Goal: Information Seeking & Learning: Learn about a topic

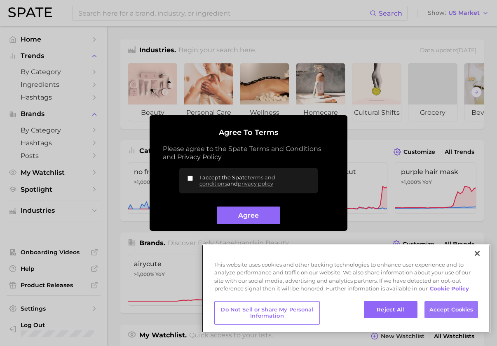
click at [425, 307] on button "Accept Cookies" at bounding box center [451, 309] width 54 height 17
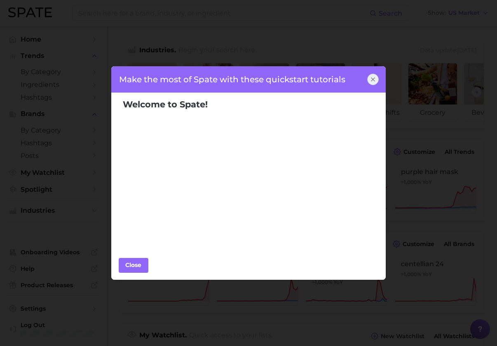
click at [371, 79] on icon at bounding box center [372, 79] width 7 height 7
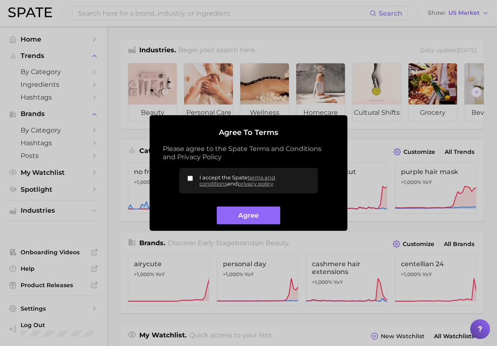
click at [189, 178] on input "I accept the Spate terms and conditions and privacy policy" at bounding box center [189, 178] width 5 height 5
checkbox input "true"
click at [241, 215] on button "Agree" at bounding box center [248, 216] width 63 height 18
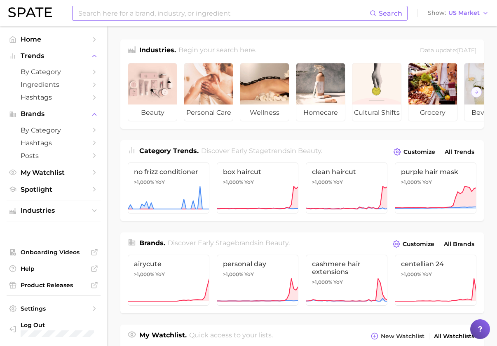
click at [133, 12] on input at bounding box center [223, 13] width 292 height 14
type input "hydration"
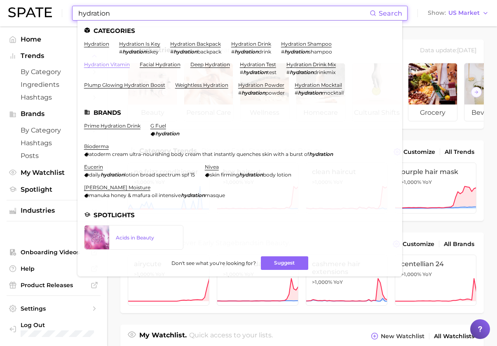
scroll to position [3, 0]
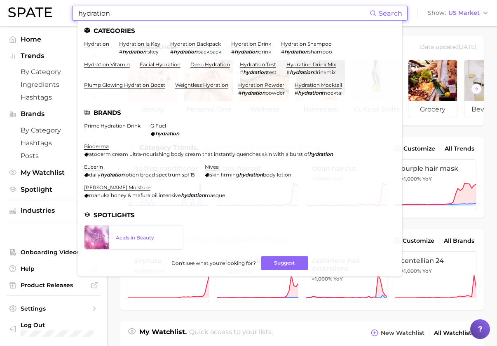
click at [376, 11] on icon at bounding box center [372, 13] width 7 height 7
click at [238, 83] on link "hydration powder" at bounding box center [261, 85] width 46 height 6
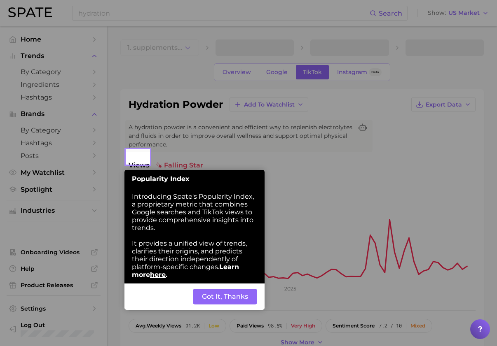
click at [239, 289] on button "Got It, Thanks" at bounding box center [225, 297] width 64 height 16
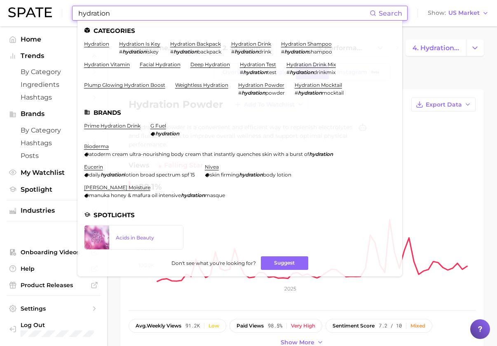
click at [113, 13] on input "hydration" at bounding box center [223, 13] width 292 height 14
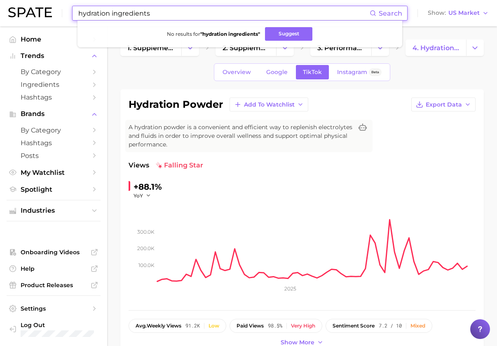
drag, startPoint x: 155, startPoint y: 12, endPoint x: 85, endPoint y: 14, distance: 69.6
click at [70, 13] on div "hydration ingredients Search No results for " hydration ingredients " Suggest S…" at bounding box center [248, 13] width 480 height 26
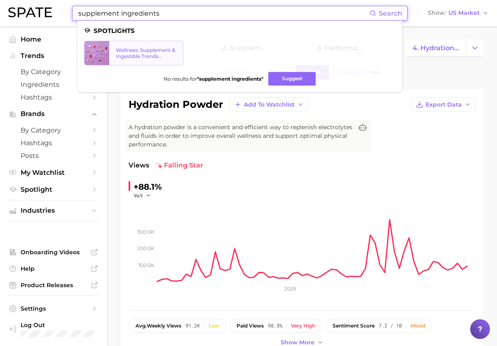
click at [149, 57] on div "Wellness: Supplement & Ingestible Trends Report" at bounding box center [146, 53] width 61 height 12
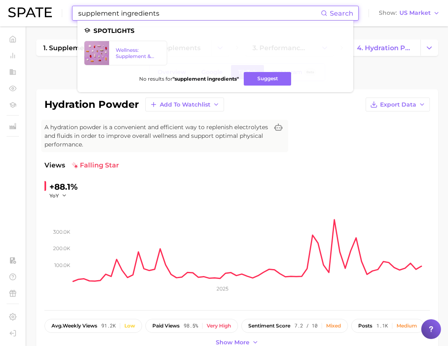
drag, startPoint x: 103, startPoint y: 12, endPoint x: 69, endPoint y: 13, distance: 33.8
click at [69, 13] on div "supplement ingredients Search Spotlights Wellness: Supplement & Ingestible Tren…" at bounding box center [224, 13] width 432 height 26
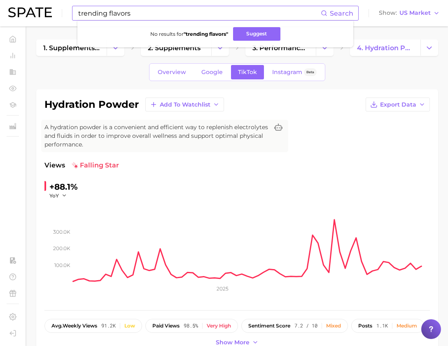
click at [327, 13] on icon at bounding box center [324, 13] width 7 height 7
drag, startPoint x: 77, startPoint y: 14, endPoint x: 67, endPoint y: 14, distance: 10.3
click at [67, 14] on div "trending flavors Search No results for " trending flavors " Suggest Show US Mar…" at bounding box center [224, 13] width 432 height 26
drag, startPoint x: 125, startPoint y: 14, endPoint x: 71, endPoint y: 15, distance: 53.5
click at [71, 15] on div "drink flavors Search No results for " drink flavors " Suggest Show US Market" at bounding box center [224, 13] width 432 height 26
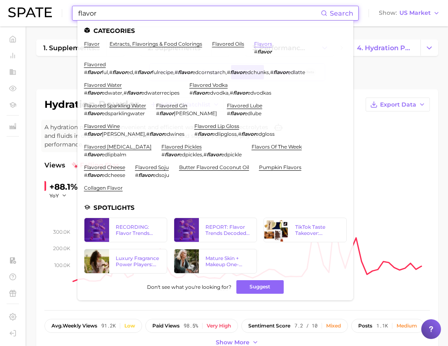
type input "flavor"
click at [254, 44] on link "flavors" at bounding box center [263, 44] width 18 height 6
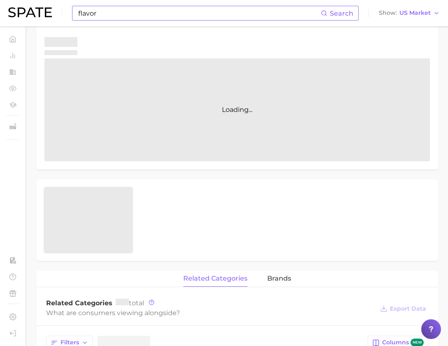
scroll to position [150, 0]
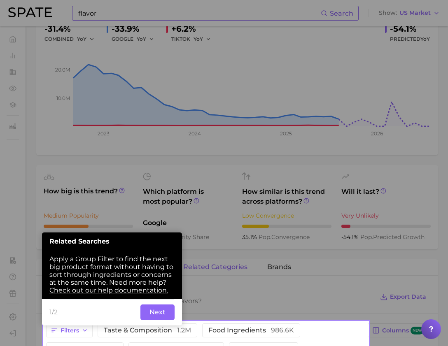
click at [167, 306] on button "Next" at bounding box center [157, 313] width 34 height 16
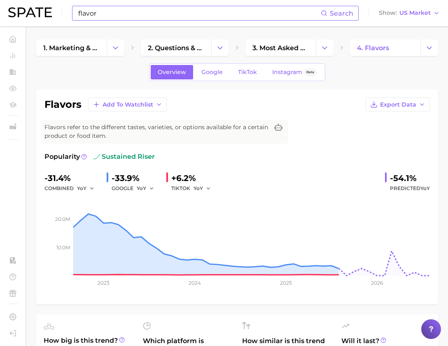
scroll to position [0, 0]
click at [432, 48] on icon "Change Category" at bounding box center [429, 48] width 9 height 9
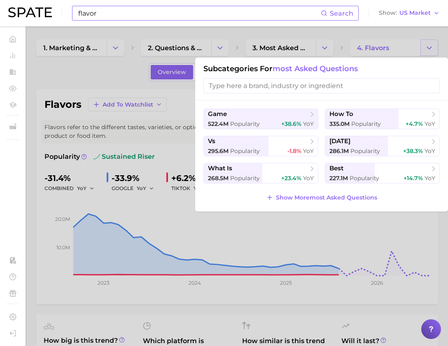
click at [432, 48] on div at bounding box center [224, 173] width 448 height 346
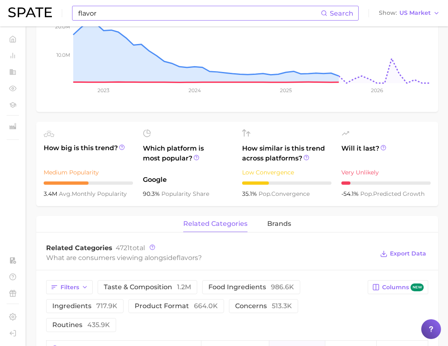
scroll to position [252, 0]
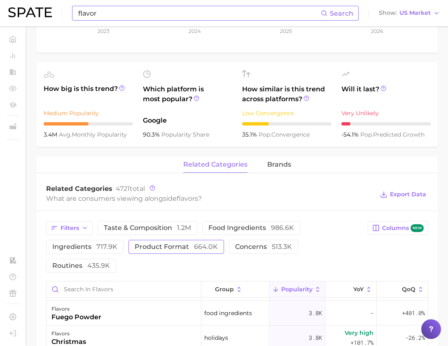
click at [135, 250] on span "product format 664.0k" at bounding box center [176, 247] width 83 height 7
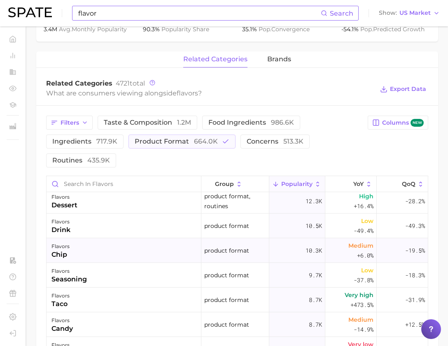
scroll to position [227, 0]
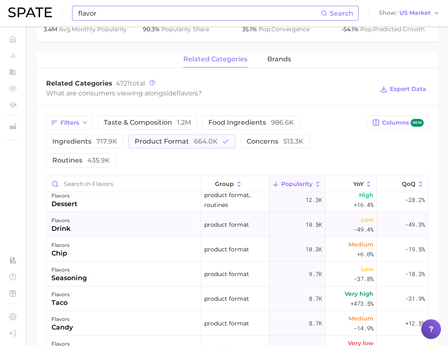
click at [68, 224] on div "drink" at bounding box center [60, 229] width 19 height 10
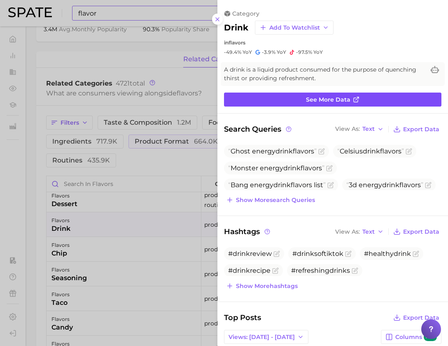
scroll to position [0, 0]
click at [357, 96] on icon at bounding box center [356, 99] width 7 height 7
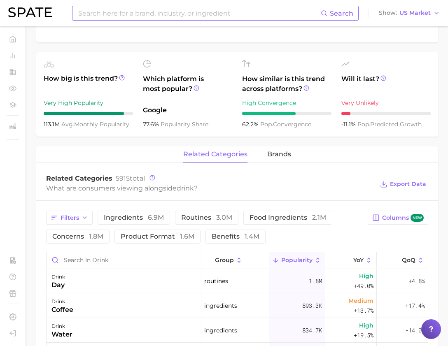
scroll to position [282, 0]
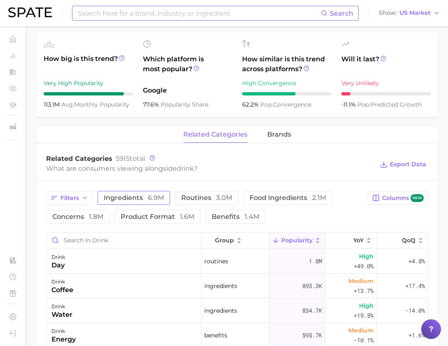
click at [133, 198] on span "ingredients 6.9m" at bounding box center [134, 198] width 60 height 7
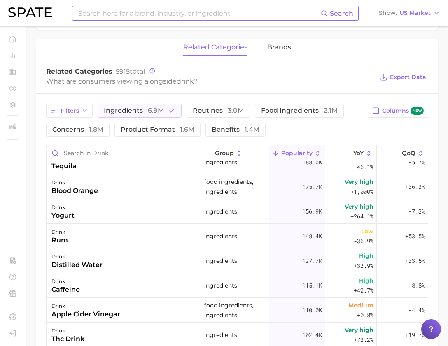
scroll to position [137, 0]
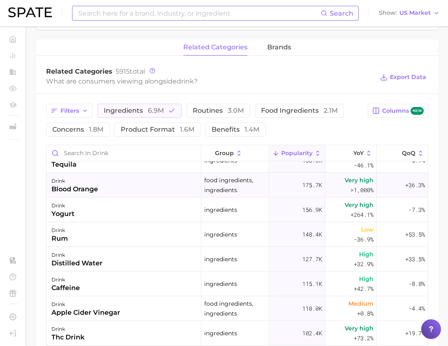
click at [103, 187] on div "drink blood orange" at bounding box center [124, 185] width 155 height 25
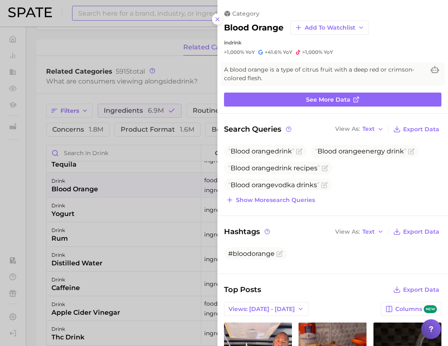
scroll to position [0, 0]
click at [217, 17] on icon at bounding box center [217, 19] width 7 height 7
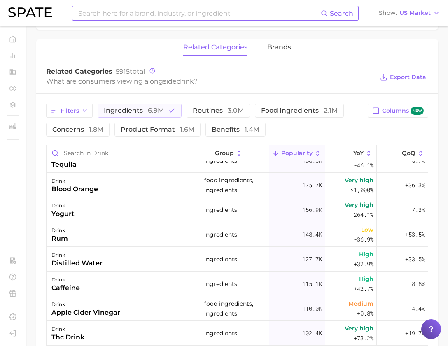
click at [112, 16] on input at bounding box center [198, 13] width 243 height 14
type input "h"
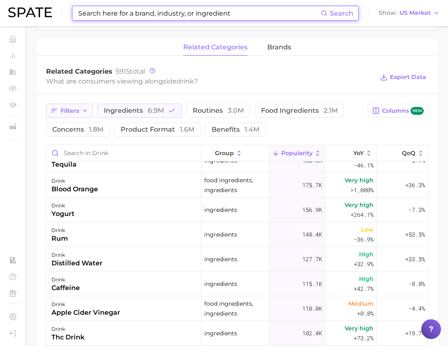
click at [68, 114] on span "Filters" at bounding box center [70, 110] width 19 height 7
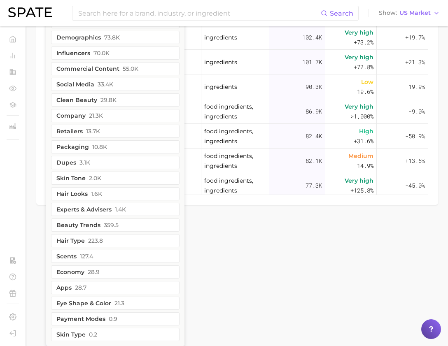
scroll to position [666, 0]
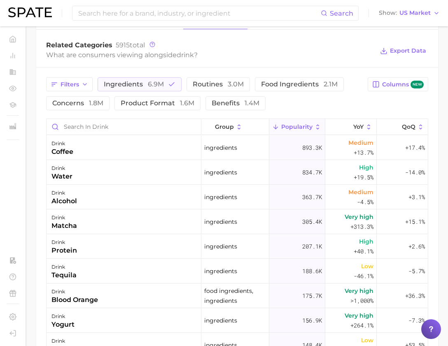
scroll to position [1, 0]
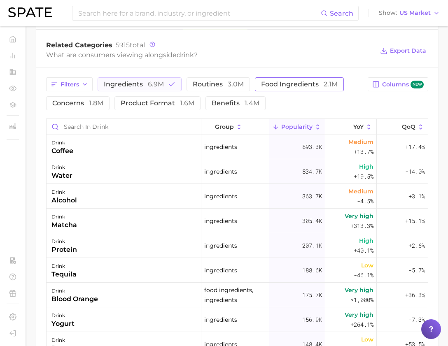
click at [284, 87] on span "food ingredients 2.1m" at bounding box center [299, 84] width 77 height 7
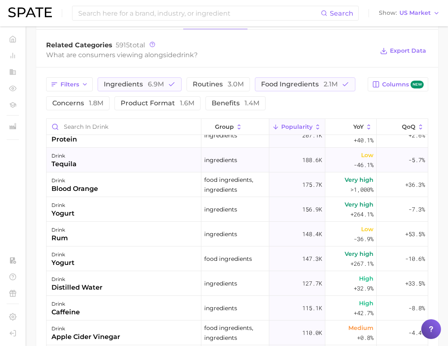
scroll to position [112, 0]
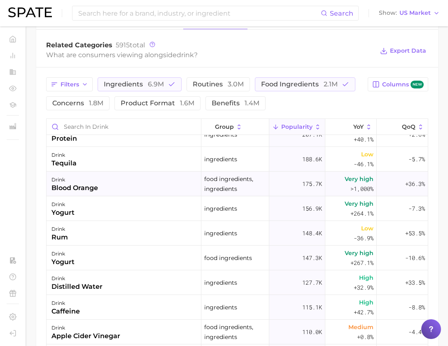
click at [119, 194] on div "drink blood orange" at bounding box center [124, 184] width 155 height 25
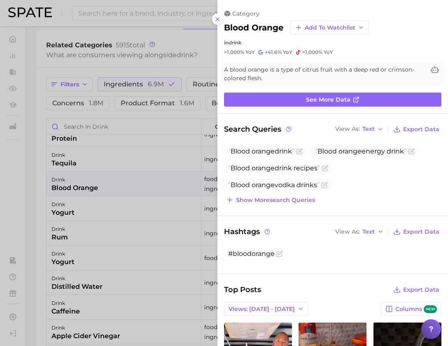
scroll to position [0, 0]
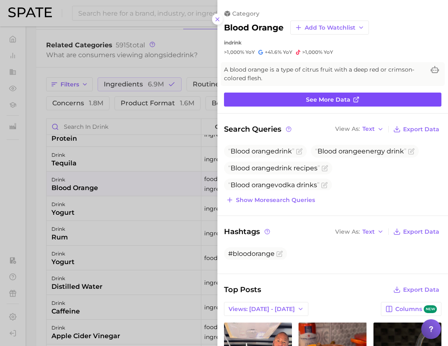
click at [325, 96] on span "See more data" at bounding box center [328, 99] width 44 height 7
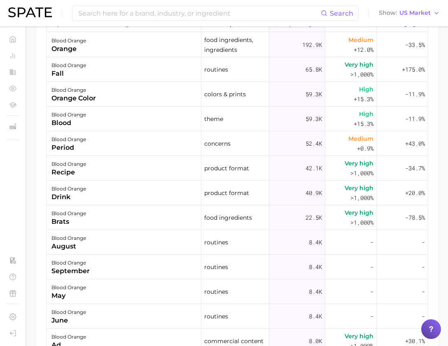
scroll to position [531, 0]
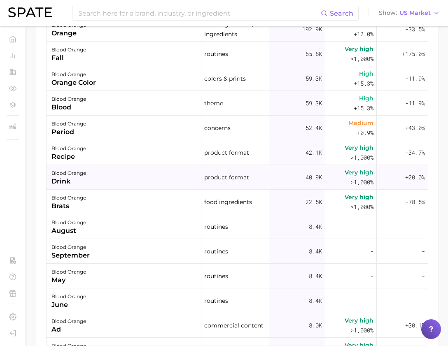
click at [116, 187] on div "blood orange drink" at bounding box center [124, 177] width 155 height 25
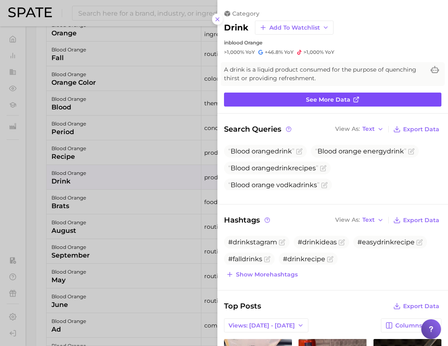
scroll to position [0, 0]
click at [348, 99] on link "See more data" at bounding box center [332, 100] width 217 height 14
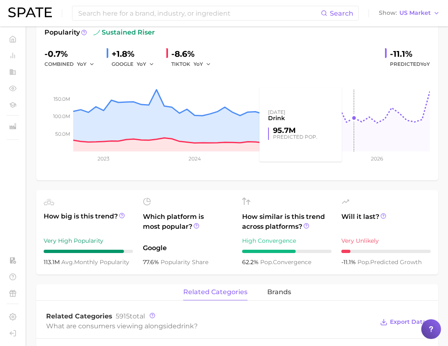
scroll to position [456, 0]
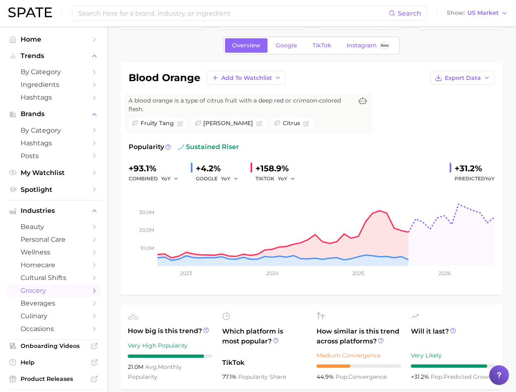
scroll to position [27, 0]
click at [486, 75] on icon "button" at bounding box center [486, 77] width 7 height 7
click at [425, 105] on span "Time Series Image" at bounding box center [445, 107] width 55 height 7
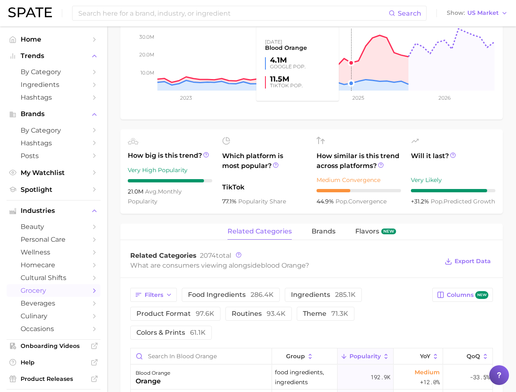
scroll to position [203, 0]
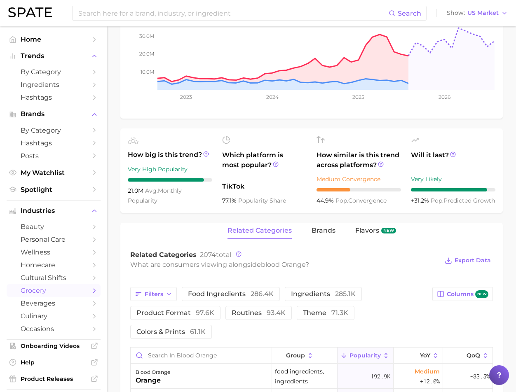
click at [358, 227] on span "Flavors" at bounding box center [367, 230] width 24 height 7
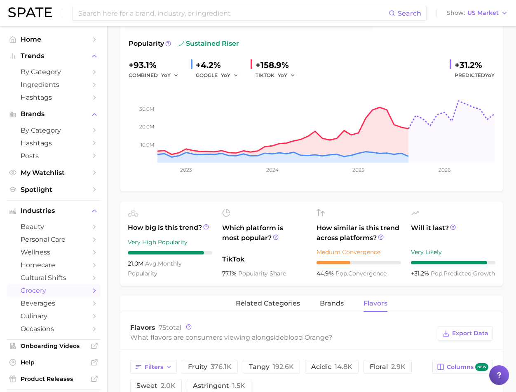
scroll to position [147, 0]
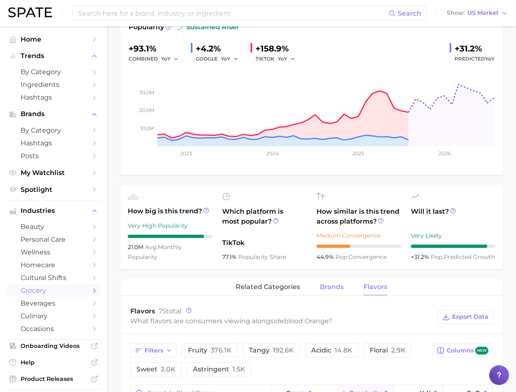
click at [328, 283] on span "brands" at bounding box center [332, 286] width 24 height 7
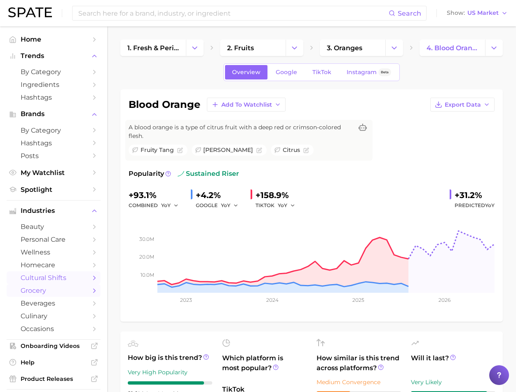
scroll to position [0, 0]
click at [196, 49] on icon "Change Category" at bounding box center [194, 48] width 9 height 9
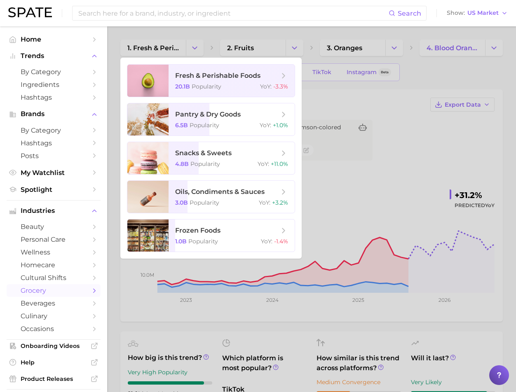
click at [196, 49] on div at bounding box center [258, 196] width 516 height 392
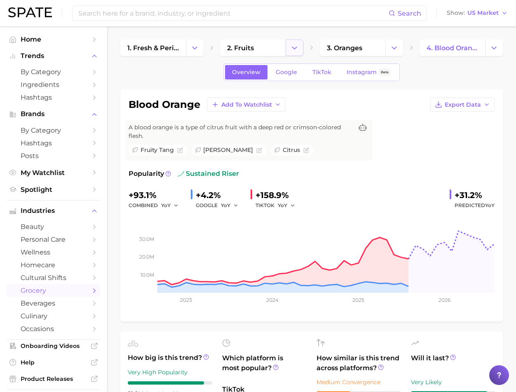
click at [296, 49] on icon "Change Category" at bounding box center [294, 48] width 9 height 9
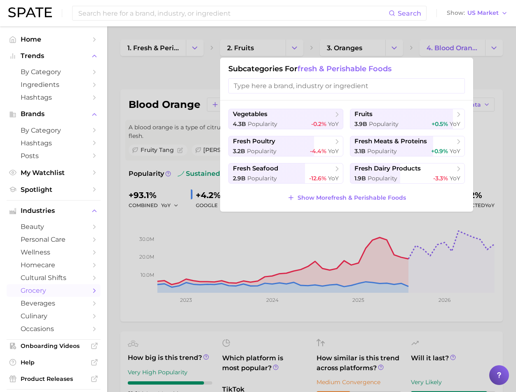
click at [296, 48] on div at bounding box center [258, 196] width 516 height 392
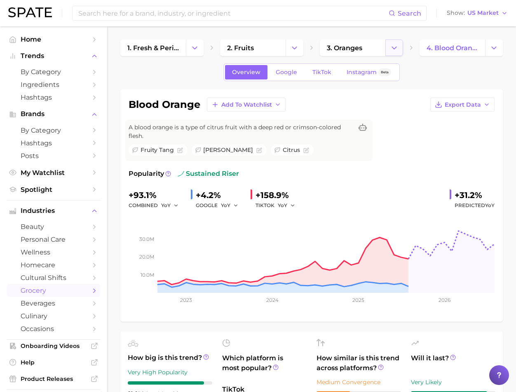
click at [392, 47] on polyline "Change Category" at bounding box center [394, 48] width 5 height 2
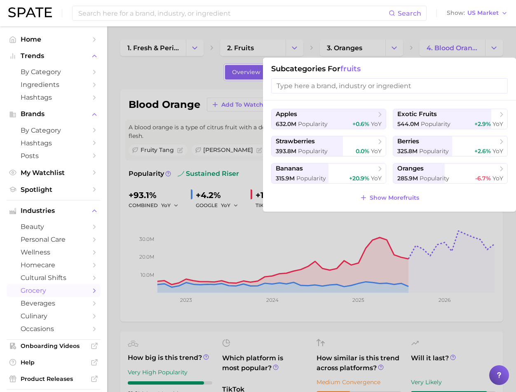
scroll to position [0, 0]
click at [377, 197] on span "Show More fruits" at bounding box center [393, 197] width 49 height 7
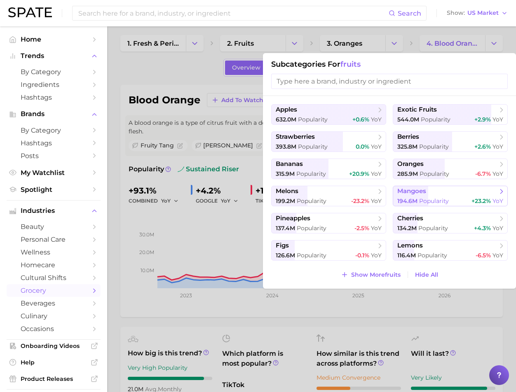
scroll to position [8, 0]
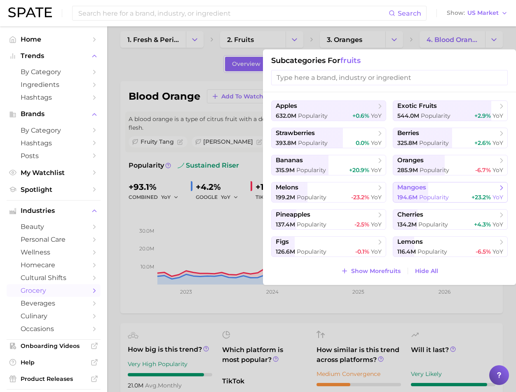
click at [420, 198] on span "Popularity" at bounding box center [434, 197] width 30 height 7
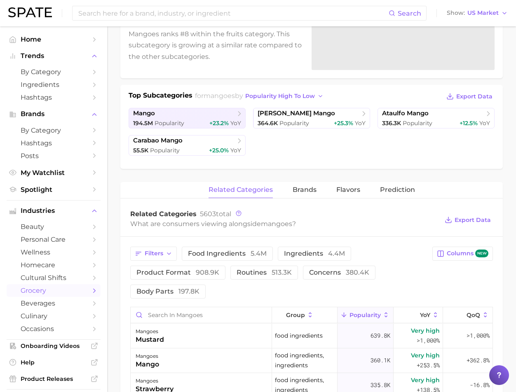
scroll to position [131, 0]
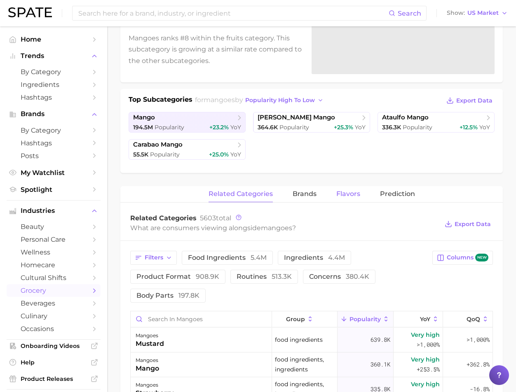
click at [350, 192] on span "Flavors" at bounding box center [348, 193] width 24 height 7
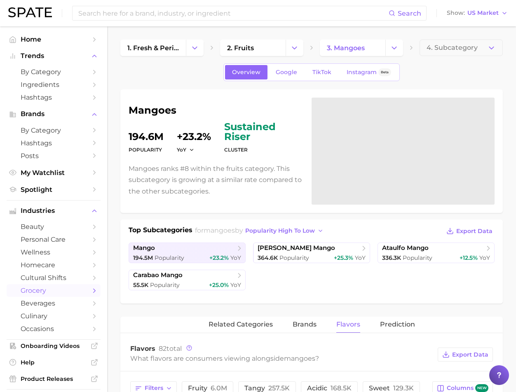
scroll to position [0, 0]
click at [131, 15] on input at bounding box center [232, 13] width 311 height 14
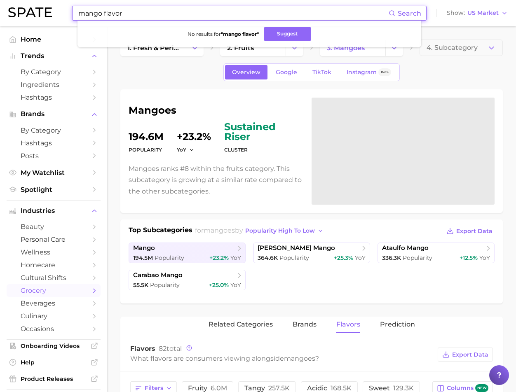
type input "mango flavor"
click at [49, 301] on link "beverages" at bounding box center [54, 303] width 94 height 13
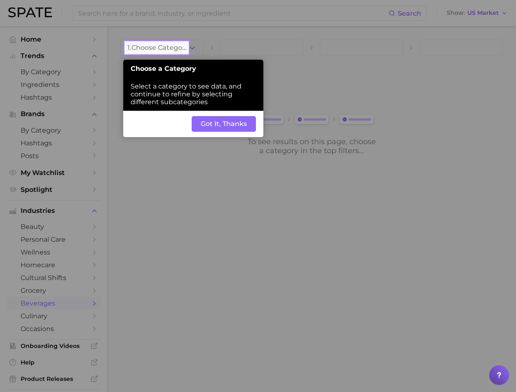
click at [227, 116] on button "Got It, Thanks" at bounding box center [224, 124] width 64 height 16
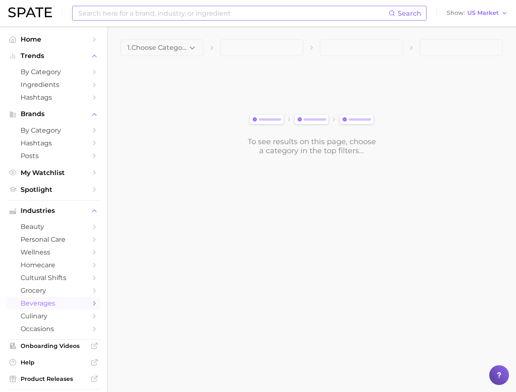
click at [234, 15] on input at bounding box center [232, 13] width 311 height 14
click at [409, 16] on span "Search" at bounding box center [408, 13] width 23 height 8
drag, startPoint x: 134, startPoint y: 10, endPoint x: 67, endPoint y: 9, distance: 67.6
click at [67, 9] on div "beverage flavor Search No results for " beverage flavor " Suggest Show US Market" at bounding box center [257, 13] width 499 height 26
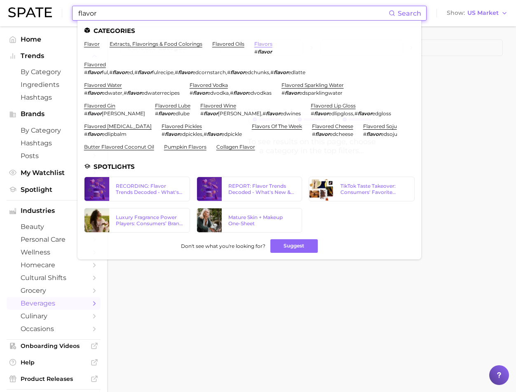
type input "flavor"
click at [254, 44] on link "flavors" at bounding box center [263, 44] width 18 height 6
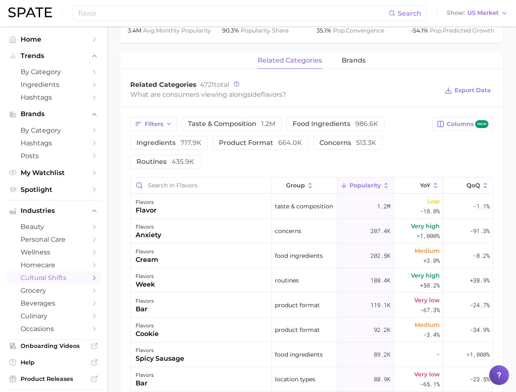
scroll to position [356, 0]
click at [345, 64] on span "brands" at bounding box center [353, 60] width 24 height 7
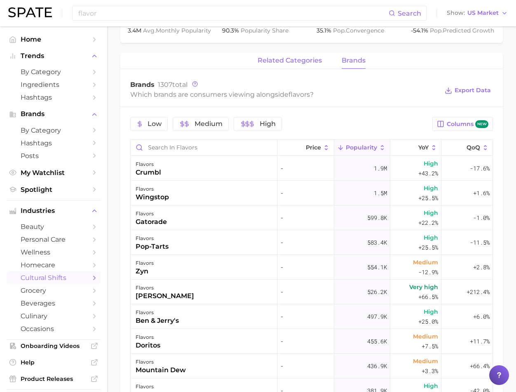
click at [288, 64] on span "related categories" at bounding box center [289, 60] width 64 height 7
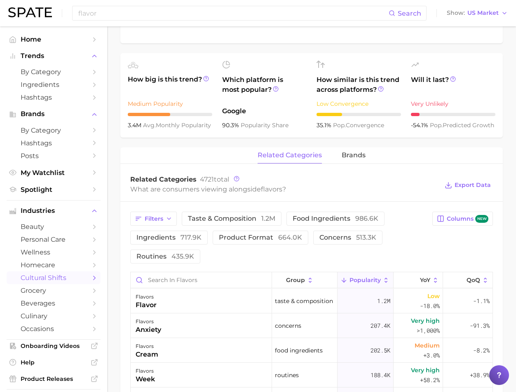
scroll to position [263, 0]
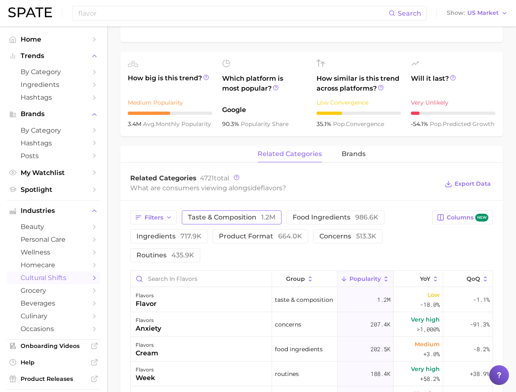
click at [228, 222] on button "taste & composition 1.2m" at bounding box center [232, 217] width 100 height 14
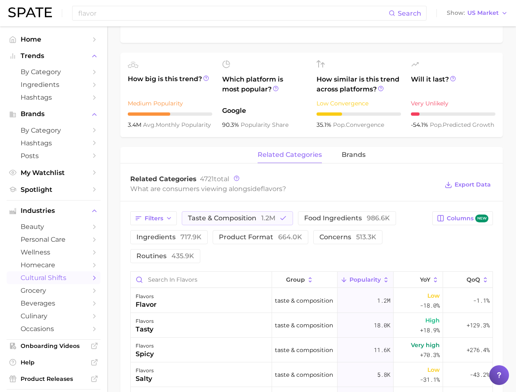
scroll to position [262, 0]
click at [171, 240] on span "ingredients 717.9k" at bounding box center [168, 237] width 65 height 7
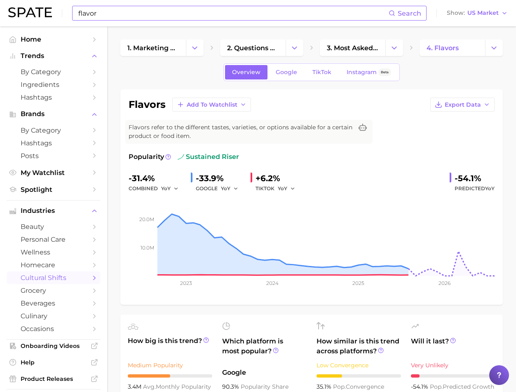
scroll to position [0, 0]
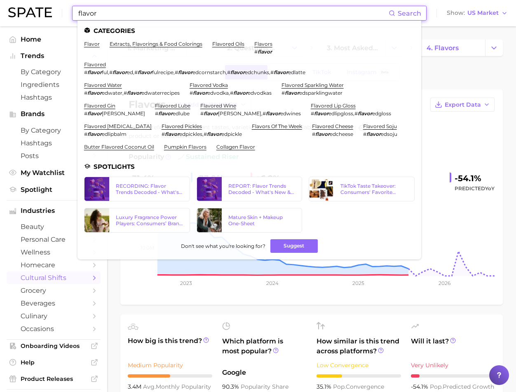
click at [94, 13] on input "flavor" at bounding box center [232, 13] width 311 height 14
click at [40, 299] on span "beverages" at bounding box center [54, 303] width 66 height 8
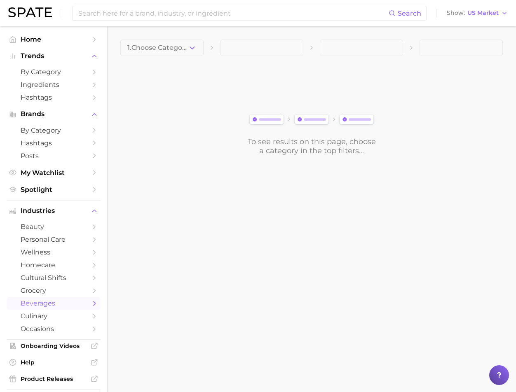
click at [30, 299] on span "beverages" at bounding box center [54, 303] width 66 height 8
click at [266, 123] on img at bounding box center [311, 120] width 129 height 14
drag, startPoint x: 285, startPoint y: 146, endPoint x: 283, endPoint y: 139, distance: 6.9
click at [283, 139] on div "To see results on this page, choose a category in the top filters..." at bounding box center [311, 146] width 129 height 18
click at [180, 46] on span "1. Choose Category" at bounding box center [157, 47] width 61 height 7
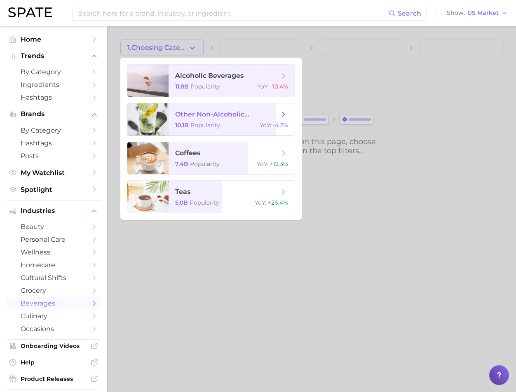
click at [243, 118] on span "other non-alcoholic beverages" at bounding box center [227, 114] width 104 height 9
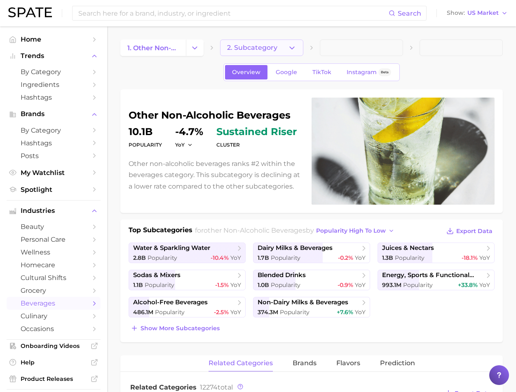
click at [272, 48] on button "2. Subcategory" at bounding box center [261, 48] width 83 height 16
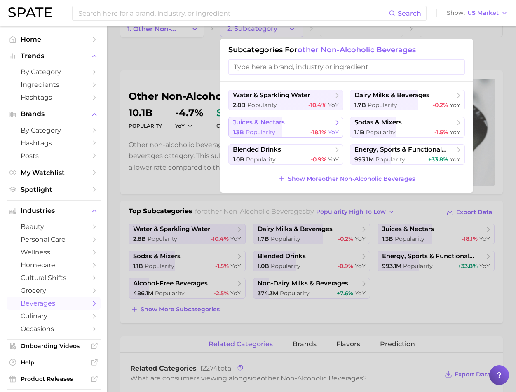
scroll to position [20, 0]
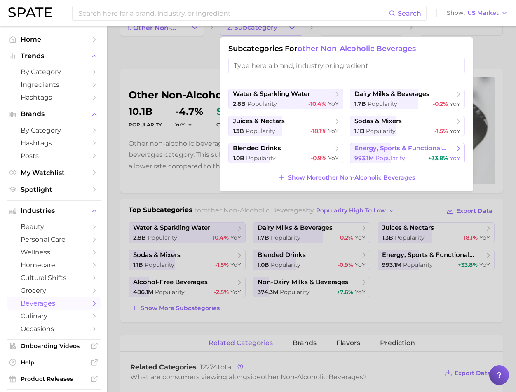
click at [373, 155] on span "993.1m Popularity" at bounding box center [379, 158] width 51 height 8
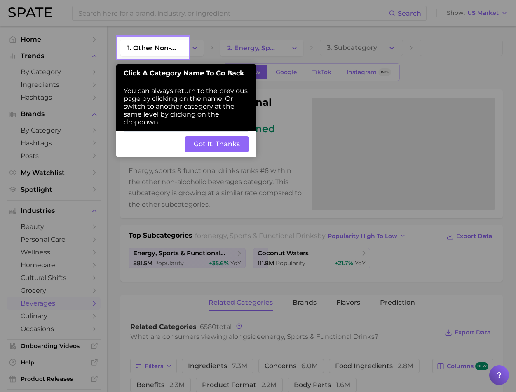
click at [232, 137] on button "Got It, Thanks" at bounding box center [217, 144] width 64 height 16
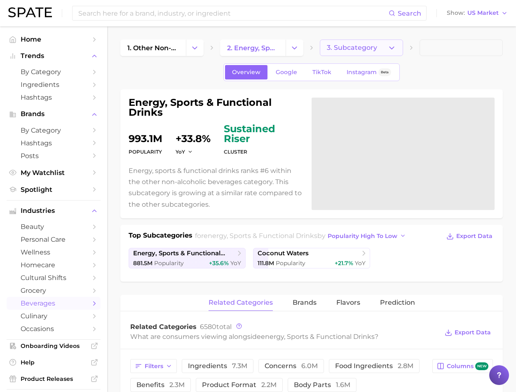
click at [382, 49] on button "3. Subcategory" at bounding box center [361, 48] width 83 height 16
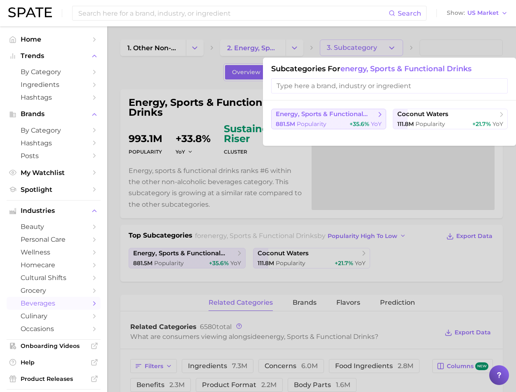
click at [303, 121] on span "Popularity" at bounding box center [312, 123] width 30 height 7
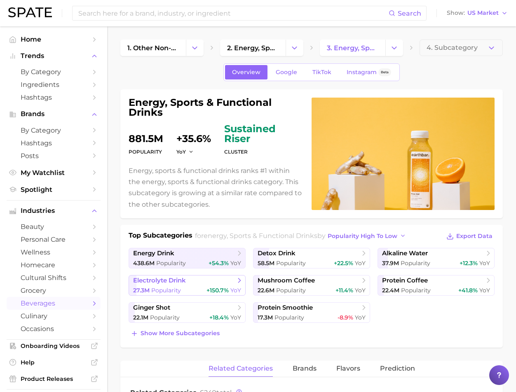
click at [173, 279] on span "electrolyte drink" at bounding box center [159, 281] width 53 height 8
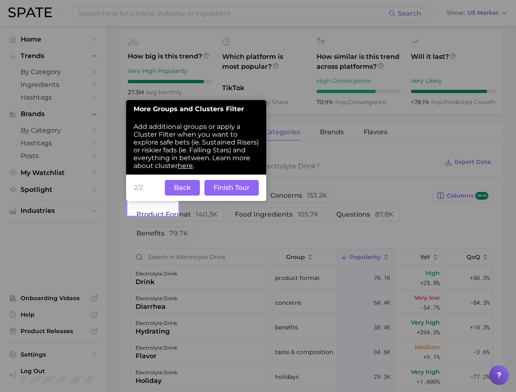
scroll to position [306, 0]
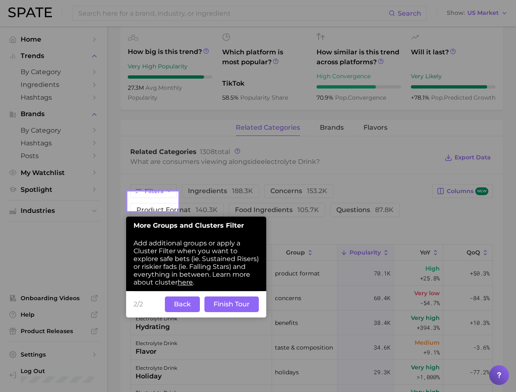
click at [223, 297] on button "Finish Tour" at bounding box center [231, 305] width 54 height 16
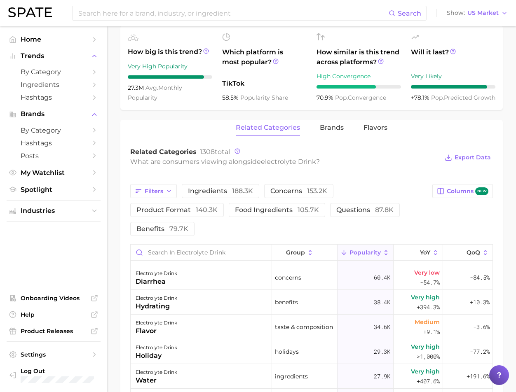
scroll to position [16, 0]
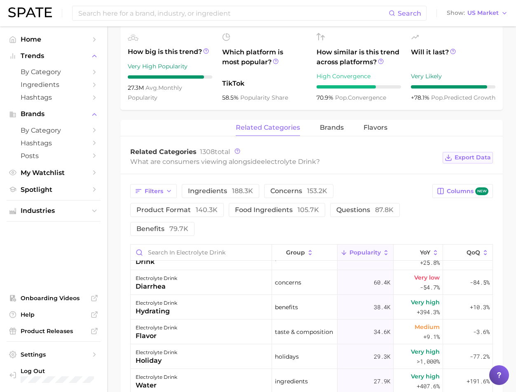
click at [474, 161] on span "Export Data" at bounding box center [472, 157] width 36 height 7
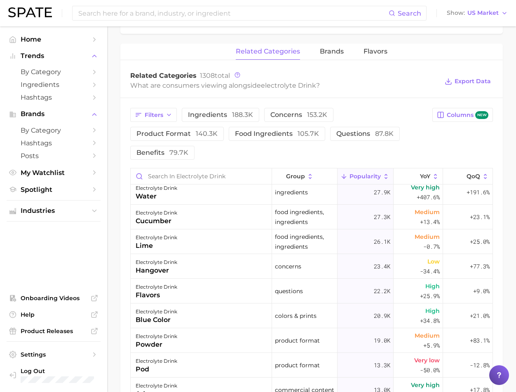
scroll to position [130, 0]
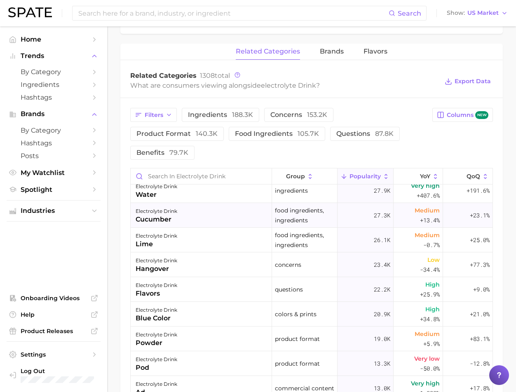
click at [215, 203] on div "electrolyte drink cucumber" at bounding box center [201, 215] width 141 height 25
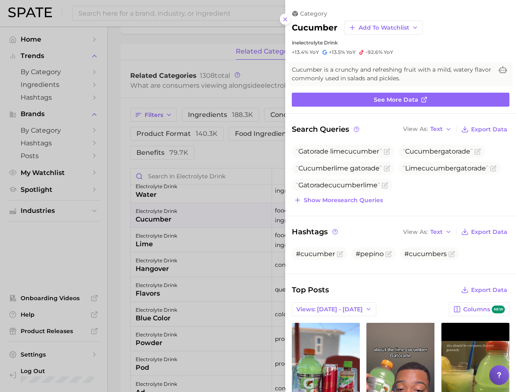
scroll to position [0, 0]
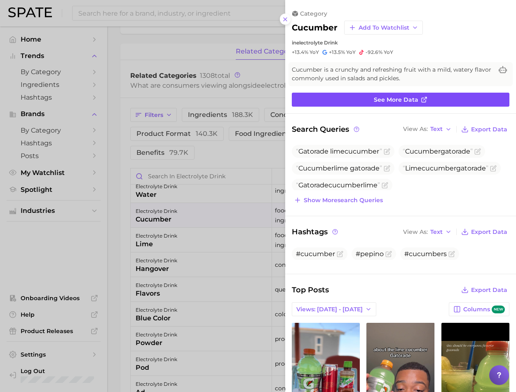
click at [396, 97] on span "See more data" at bounding box center [396, 99] width 44 height 7
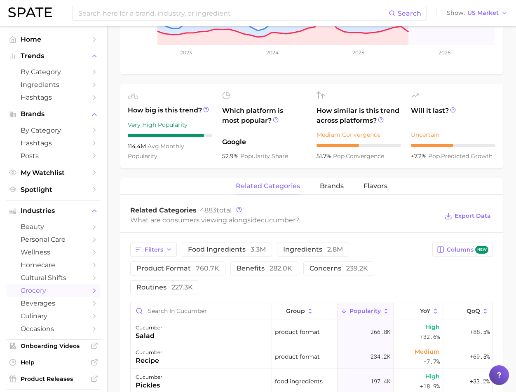
scroll to position [248, 0]
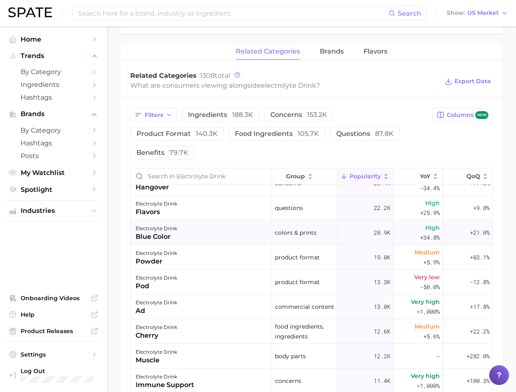
scroll to position [226, 0]
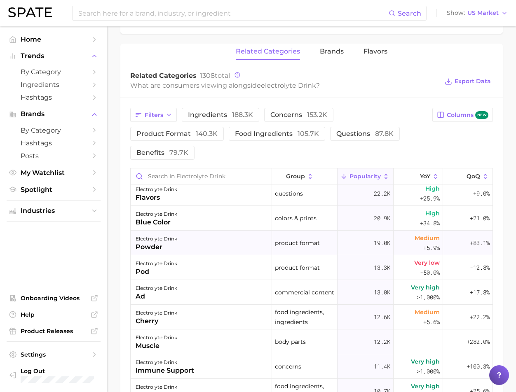
click at [214, 236] on div "electrolyte drink powder" at bounding box center [201, 243] width 141 height 25
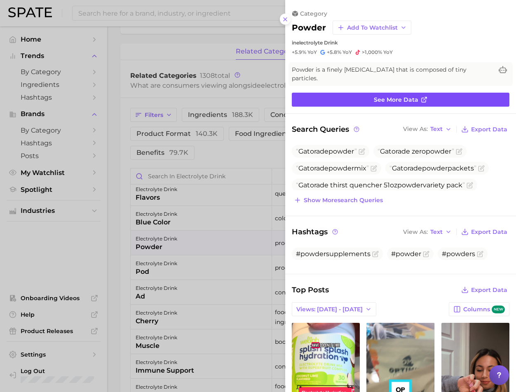
scroll to position [0, 0]
click at [378, 96] on span "See more data" at bounding box center [396, 99] width 44 height 7
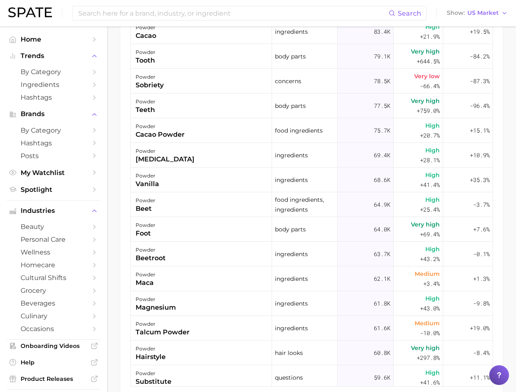
scroll to position [860, 0]
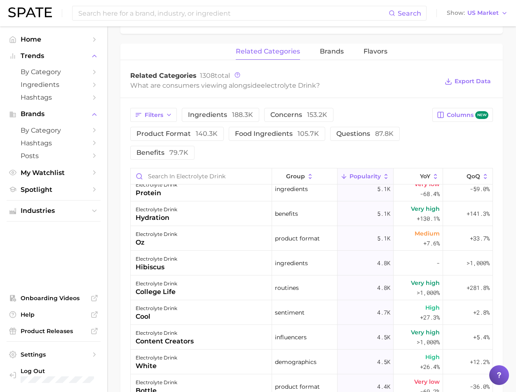
scroll to position [1071, 0]
click at [194, 251] on div "electrolyte drink hibiscus" at bounding box center [201, 263] width 141 height 25
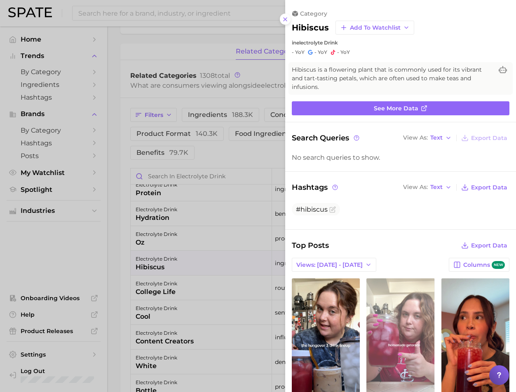
scroll to position [0, 0]
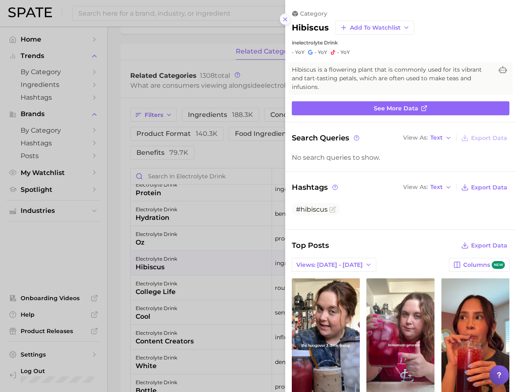
click at [283, 16] on icon at bounding box center [285, 19] width 7 height 7
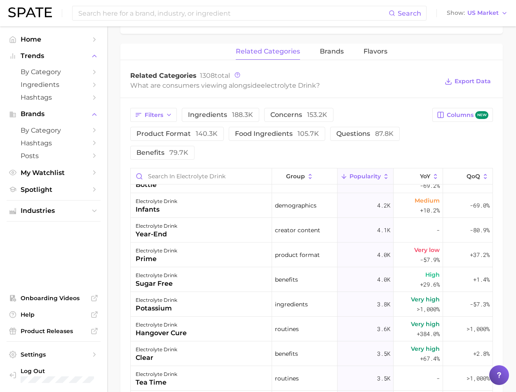
scroll to position [1277, 0]
click at [116, 280] on main "1. other non-alcoholic beverages 2. energy, sports & functional drinks 3. energ…" at bounding box center [311, 127] width 409 height 967
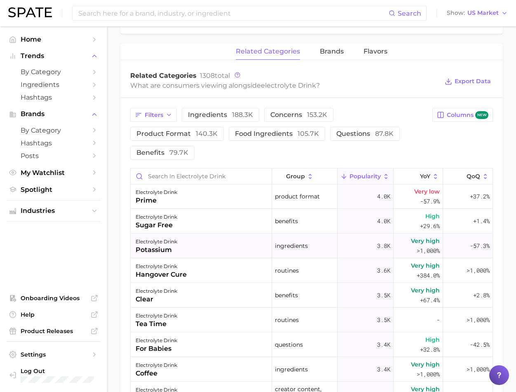
scroll to position [1336, 0]
click at [172, 233] on div "electrolyte drink potassium" at bounding box center [201, 245] width 141 height 25
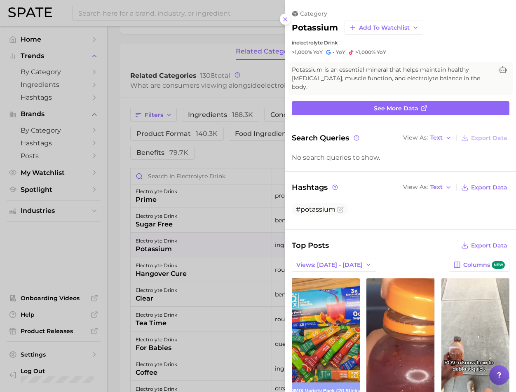
scroll to position [0, 0]
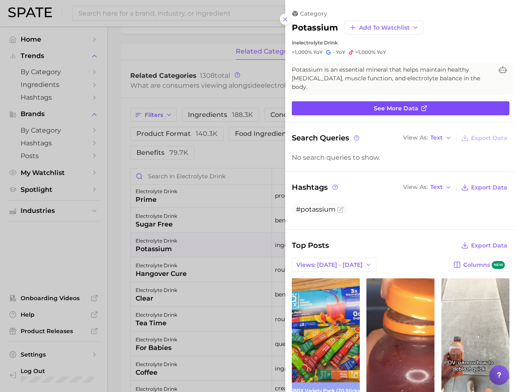
click at [426, 101] on link "See more data" at bounding box center [400, 108] width 217 height 14
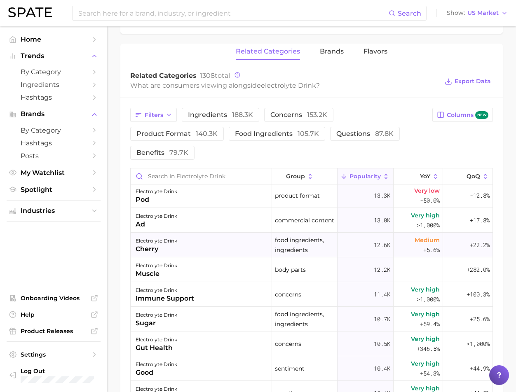
scroll to position [299, 0]
click at [201, 285] on div "electrolyte drink immune support" at bounding box center [201, 294] width 141 height 25
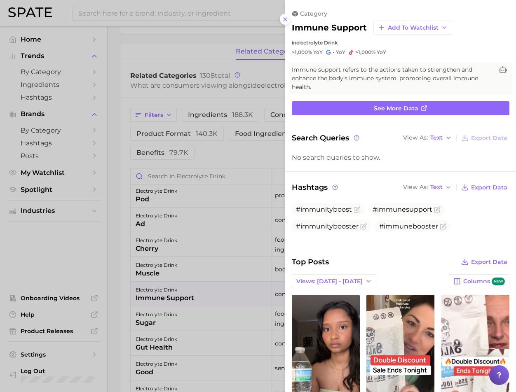
scroll to position [0, 0]
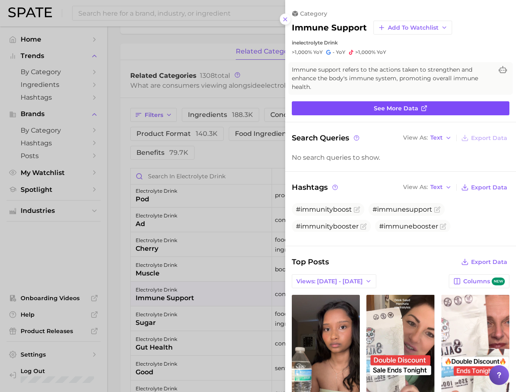
click at [409, 105] on span "See more data" at bounding box center [396, 108] width 44 height 7
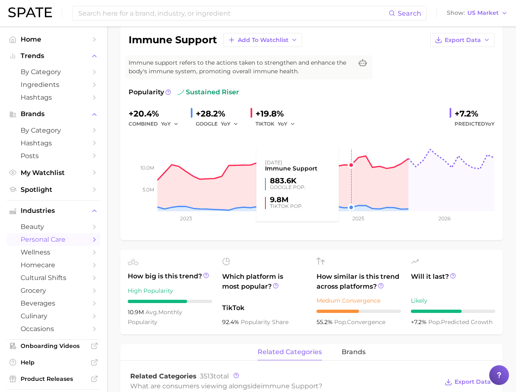
scroll to position [63, 0]
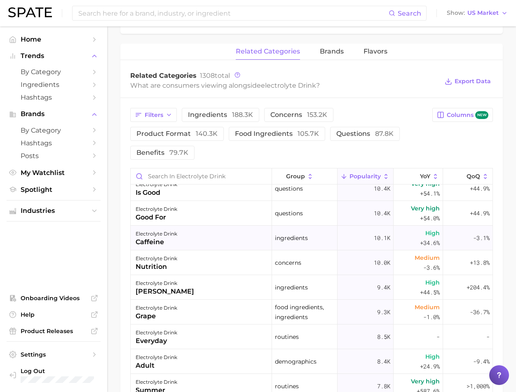
scroll to position [506, 0]
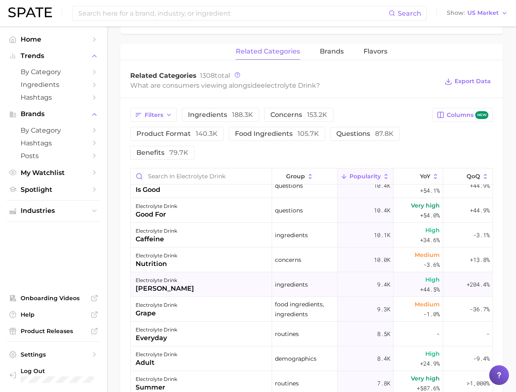
click at [243, 272] on div "electrolyte drink [PERSON_NAME]" at bounding box center [201, 284] width 141 height 25
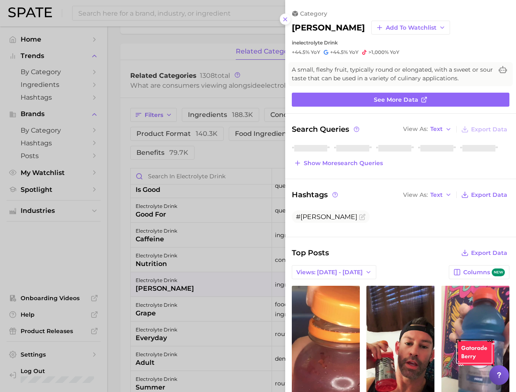
scroll to position [0, 0]
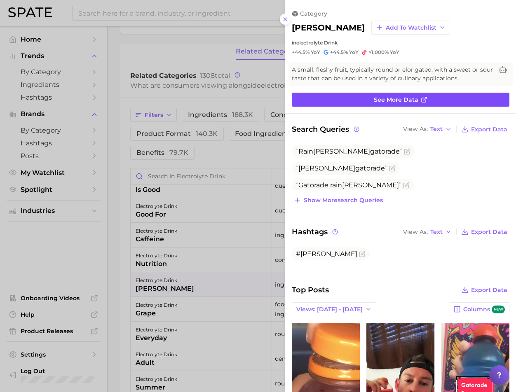
click at [367, 94] on link "See more data" at bounding box center [400, 100] width 217 height 14
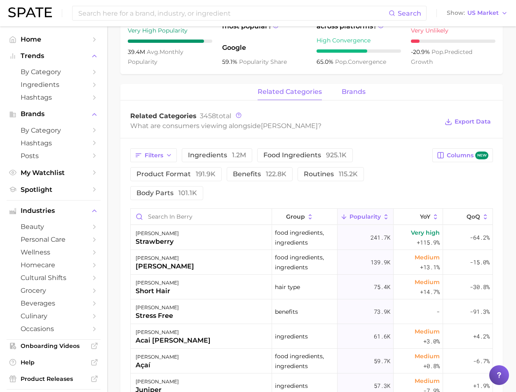
scroll to position [326, 0]
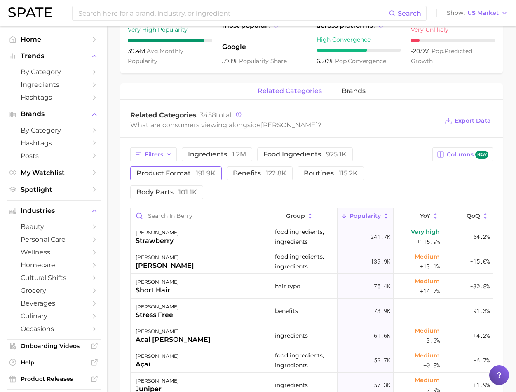
click at [215, 170] on span "product format 191.9k" at bounding box center [175, 173] width 79 height 7
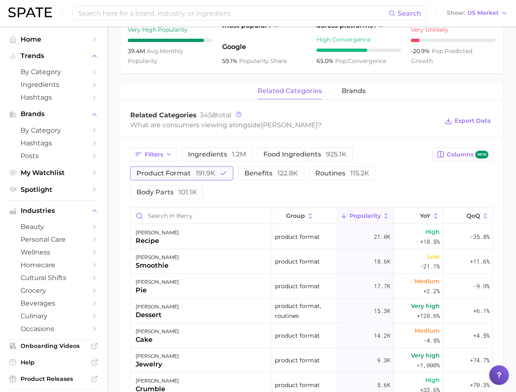
click at [196, 177] on span "191.9k" at bounding box center [206, 173] width 20 height 8
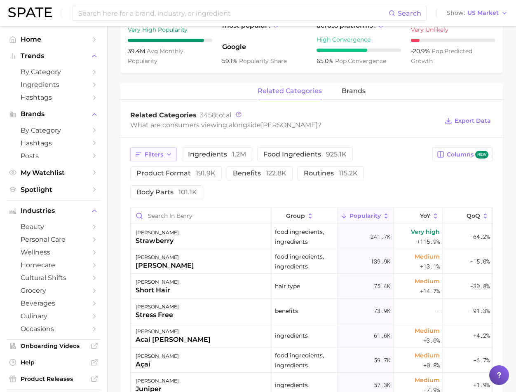
click at [166, 158] on icon "button" at bounding box center [169, 154] width 7 height 7
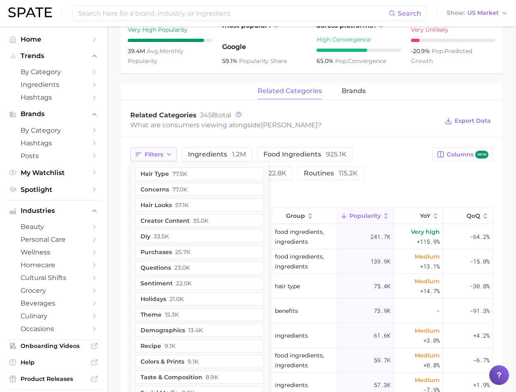
click at [170, 158] on icon "button" at bounding box center [169, 154] width 7 height 7
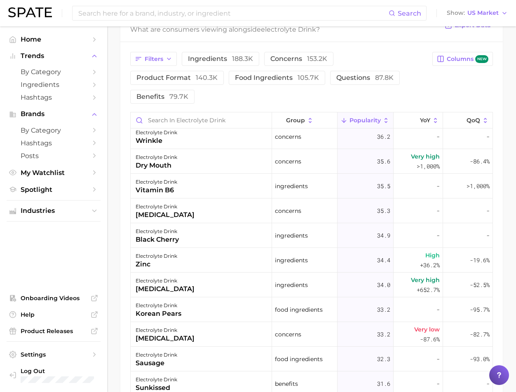
scroll to position [11842, 0]
click at [186, 248] on div "electrolyte drink zinc" at bounding box center [201, 260] width 141 height 25
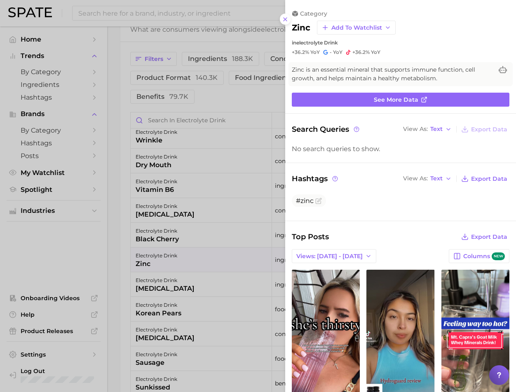
scroll to position [0, 0]
click at [283, 17] on icon at bounding box center [285, 19] width 7 height 7
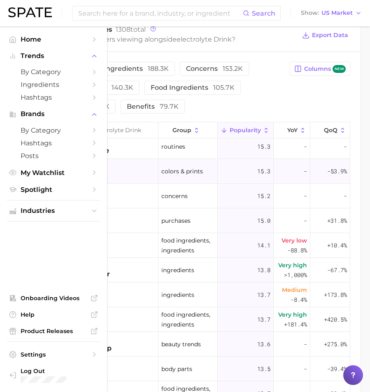
scroll to position [14164, 0]
click at [243, 129] on span "Popularity" at bounding box center [245, 130] width 31 height 7
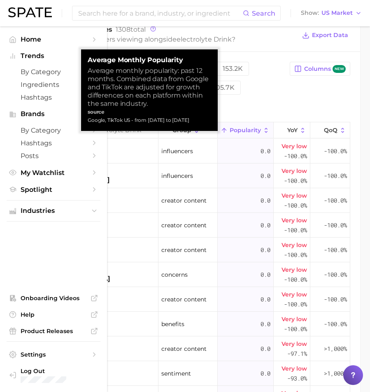
click at [243, 129] on span "Popularity" at bounding box center [245, 130] width 31 height 7
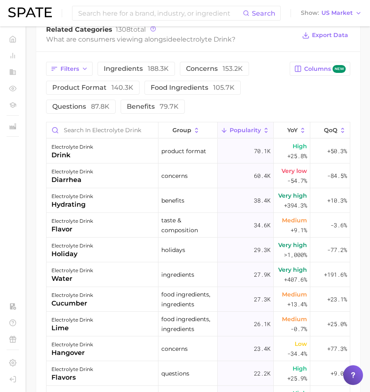
scroll to position [439, 0]
click at [106, 301] on div "electrolyte drink cucumber" at bounding box center [103, 299] width 112 height 25
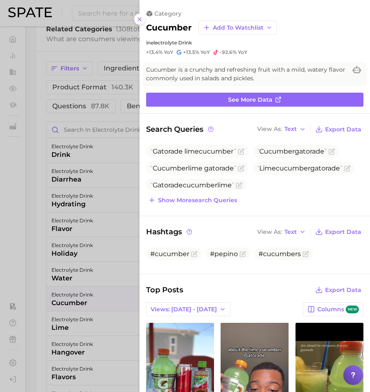
scroll to position [0, 0]
click at [140, 18] on line at bounding box center [139, 19] width 3 height 3
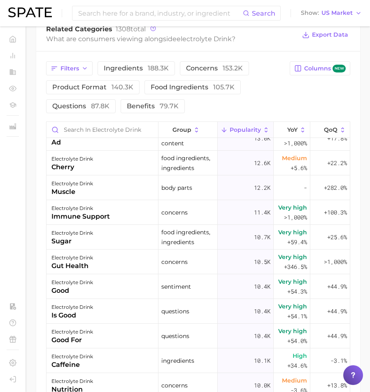
scroll to position [335, 0]
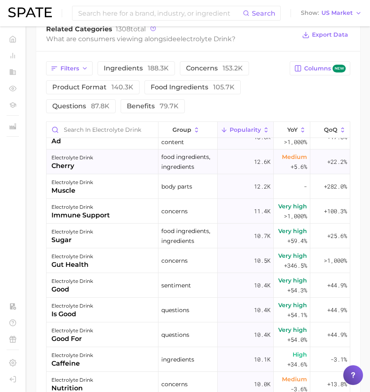
click at [99, 159] on div "electrolyte drink cherry" at bounding box center [103, 162] width 112 height 25
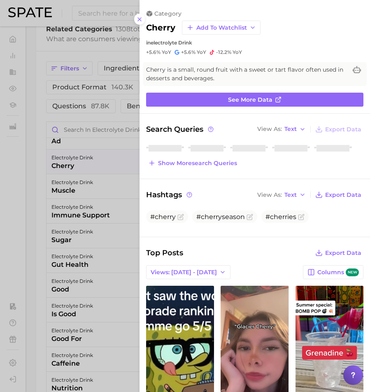
scroll to position [0, 0]
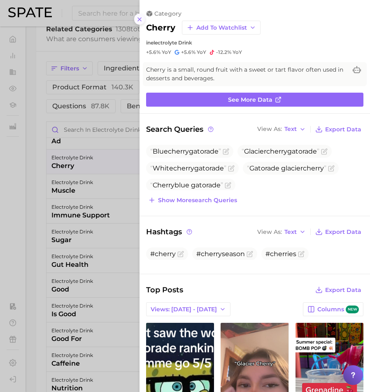
click at [139, 18] on line at bounding box center [139, 19] width 3 height 3
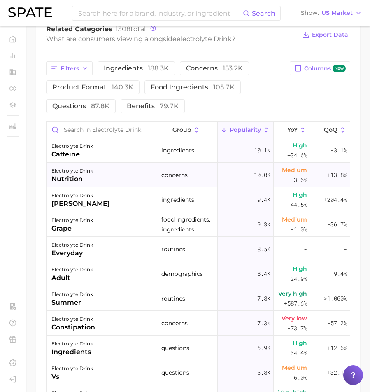
scroll to position [545, 0]
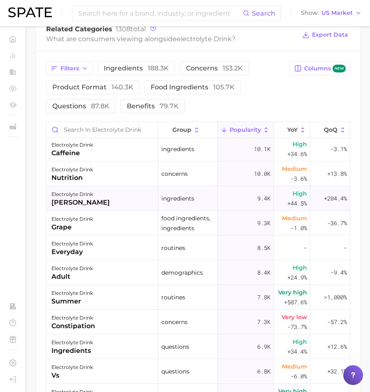
click at [109, 204] on div "electrolyte drink [PERSON_NAME]" at bounding box center [103, 198] width 112 height 25
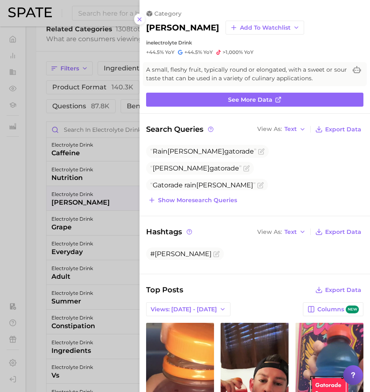
scroll to position [0, 0]
click at [140, 18] on line at bounding box center [139, 19] width 3 height 3
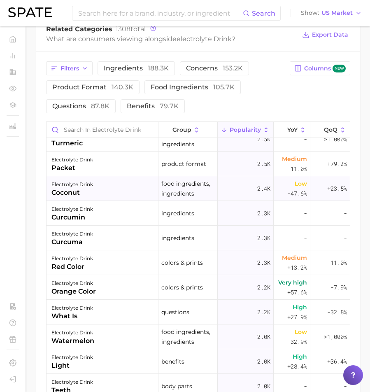
scroll to position [2016, 0]
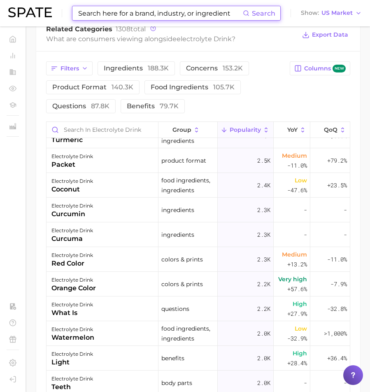
click at [152, 14] on input at bounding box center [160, 13] width 166 height 14
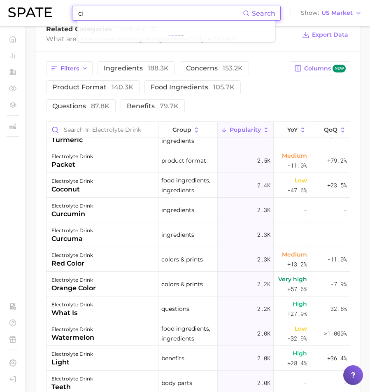
type input "c"
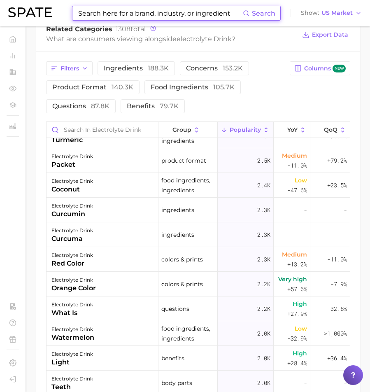
click at [256, 56] on div "Filters ingredients 188.3k concerns 153.2k product format 140.3k food ingredien…" at bounding box center [198, 287] width 324 height 472
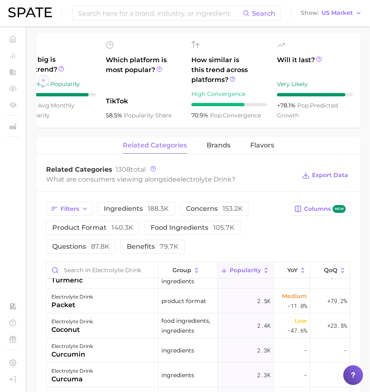
scroll to position [299, 0]
click at [71, 266] on input "Search in electrolyte drink" at bounding box center [103, 270] width 112 height 16
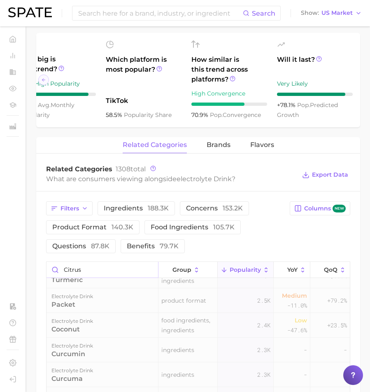
scroll to position [0, 0]
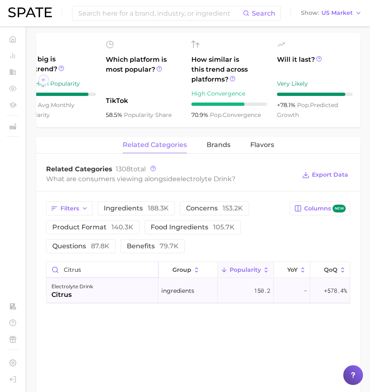
type input "citrus"
click at [86, 293] on div "citrus" at bounding box center [72, 295] width 42 height 10
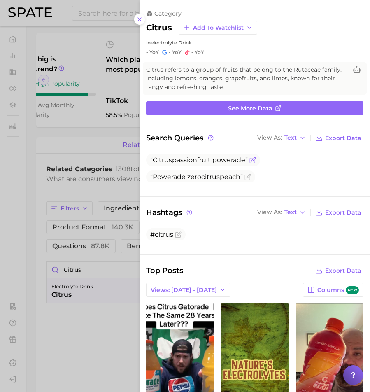
click at [198, 158] on span "Citrus passionfruit powerade" at bounding box center [199, 160] width 98 height 8
click at [138, 18] on line at bounding box center [139, 19] width 3 height 3
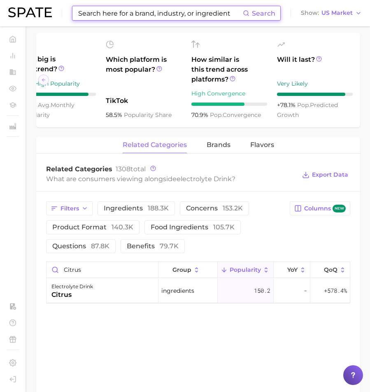
click at [132, 10] on input at bounding box center [160, 13] width 166 height 14
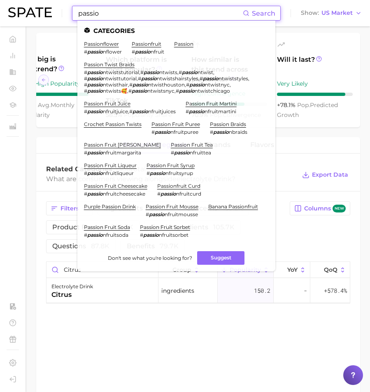
type input "passio"
click at [55, 147] on div "related categories brands Flavors" at bounding box center [198, 145] width 324 height 16
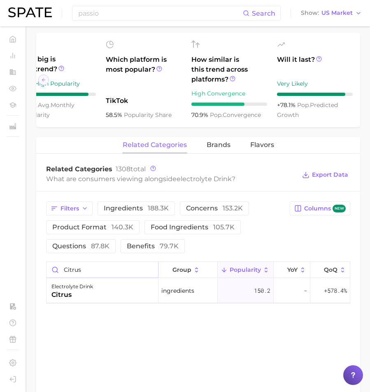
click at [149, 272] on input "citrus" at bounding box center [103, 270] width 112 height 16
type input "p"
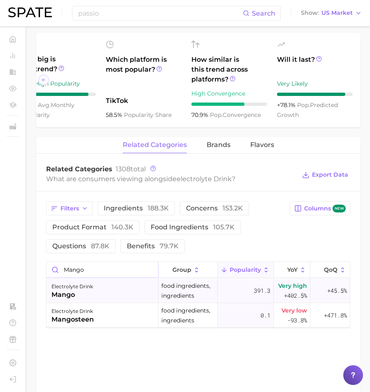
type input "mango"
click at [112, 290] on div "electrolyte drink mango" at bounding box center [103, 290] width 112 height 25
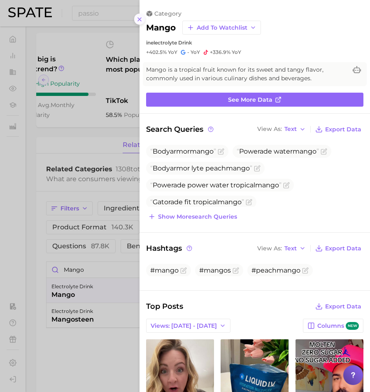
click at [137, 17] on icon at bounding box center [139, 19] width 7 height 7
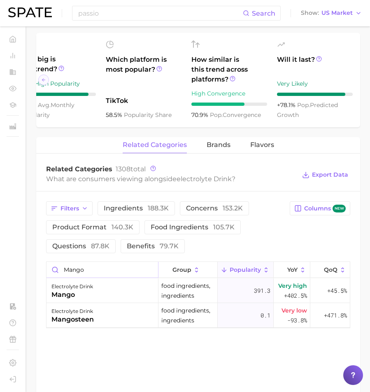
drag, startPoint x: 152, startPoint y: 269, endPoint x: 137, endPoint y: 269, distance: 14.4
click at [152, 269] on input "mango" at bounding box center [103, 270] width 112 height 16
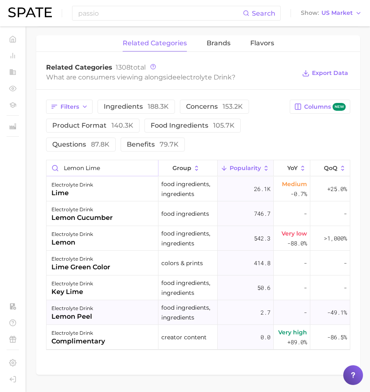
scroll to position [402, 0]
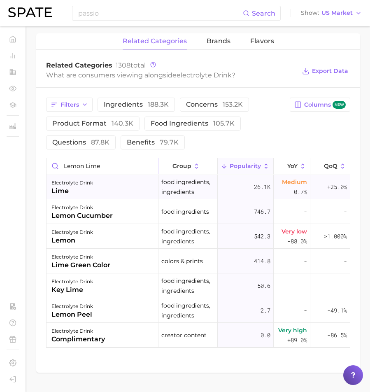
type input "lemon lime"
click at [85, 188] on div "lime" at bounding box center [72, 191] width 42 height 10
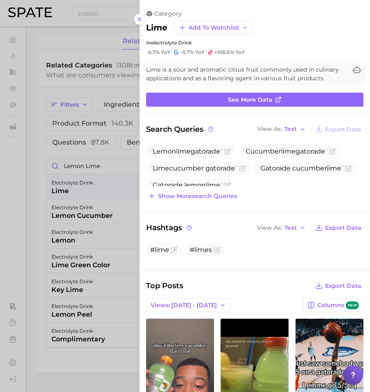
scroll to position [0, 0]
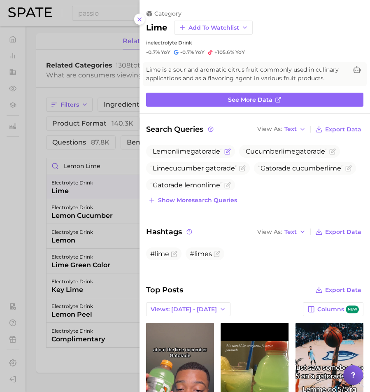
click at [191, 148] on span "Lemon lime gatorade" at bounding box center [186, 151] width 72 height 8
click at [224, 150] on icon "Flag as miscategorized or irrelevant" at bounding box center [227, 151] width 7 height 7
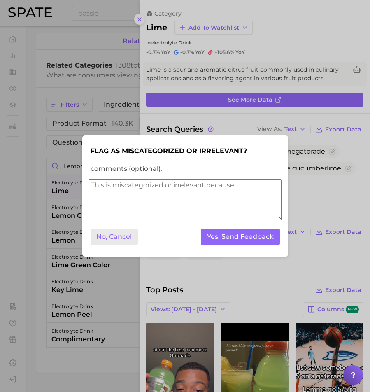
click at [100, 234] on button "No, Cancel" at bounding box center [115, 237] width 48 height 17
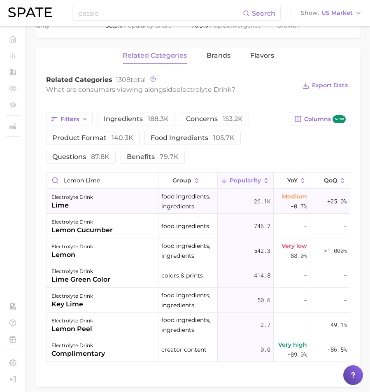
scroll to position [400, 0]
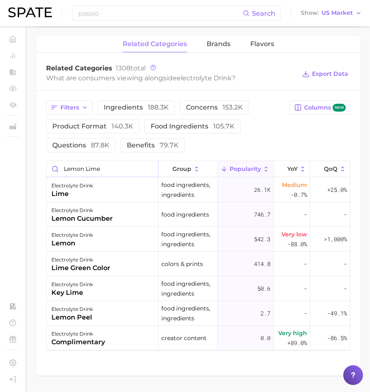
click at [148, 168] on input "lemon lime" at bounding box center [103, 169] width 112 height 16
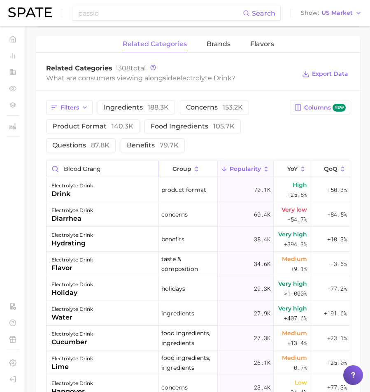
type input "blood orange"
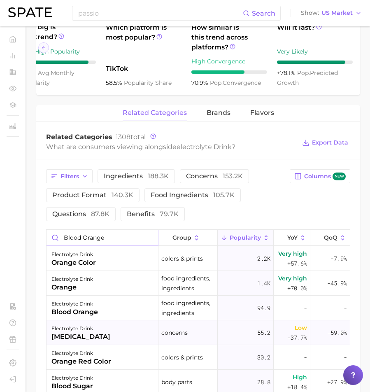
scroll to position [319, 0]
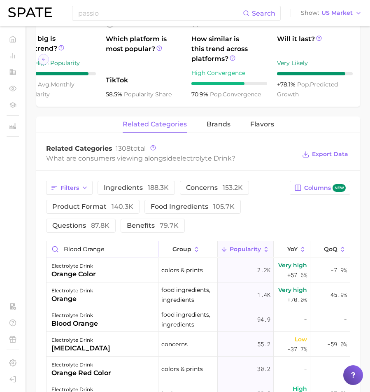
drag, startPoint x: 105, startPoint y: 252, endPoint x: 41, endPoint y: 252, distance: 64.2
click at [41, 252] on div "Filters ingredients 188.3k concerns 153.2k product format 140.3k food ingredien…" at bounding box center [198, 331] width 324 height 320
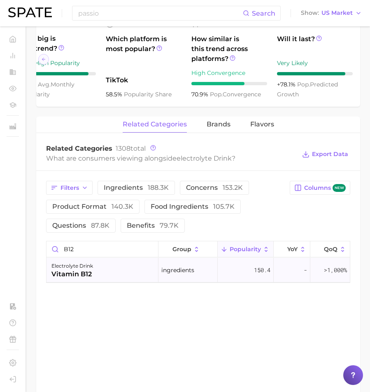
click at [136, 272] on div "electrolyte drink [MEDICAL_DATA]" at bounding box center [103, 270] width 112 height 25
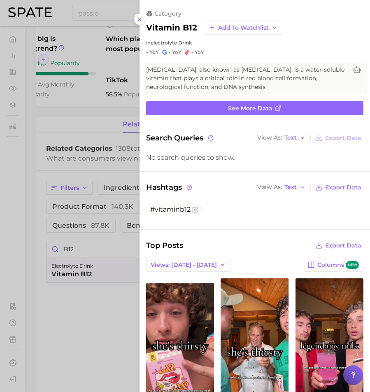
scroll to position [0, 0]
click at [139, 18] on line at bounding box center [139, 19] width 3 height 3
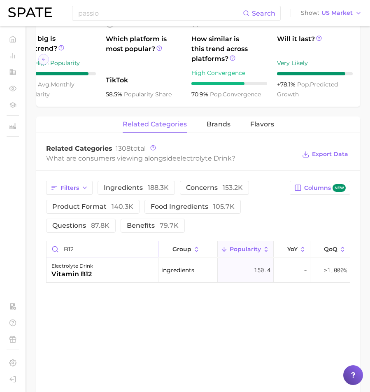
click at [82, 247] on input "B12" at bounding box center [103, 249] width 112 height 16
type input "B"
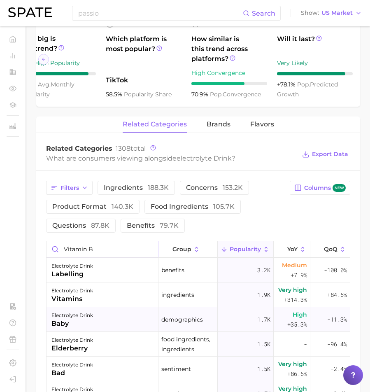
scroll to position [222, 0]
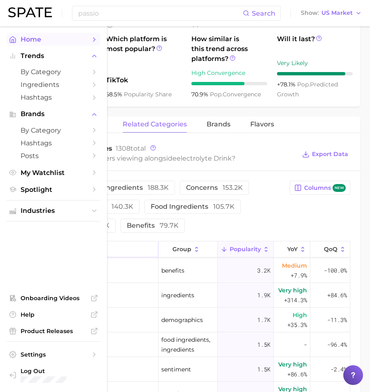
type input "V"
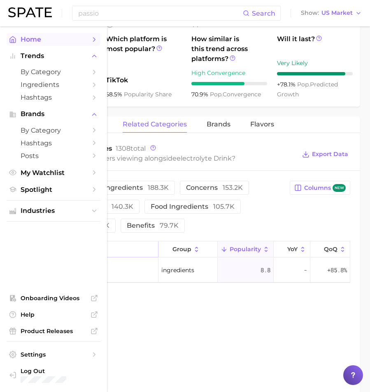
type input "t"
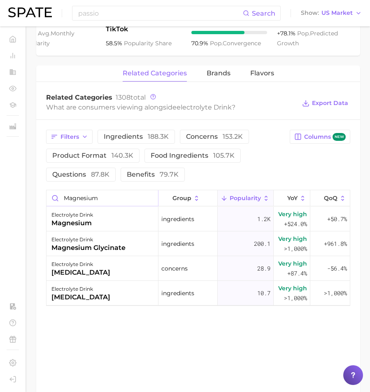
scroll to position [373, 0]
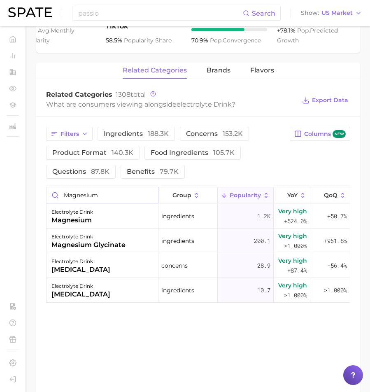
drag, startPoint x: 103, startPoint y: 196, endPoint x: 54, endPoint y: 198, distance: 48.6
click at [55, 198] on input "magnesium" at bounding box center [103, 195] width 112 height 16
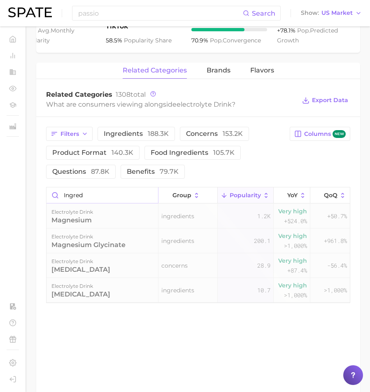
type input "ingredi"
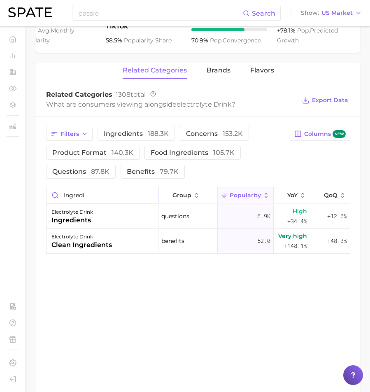
click at [147, 196] on input "ingredi" at bounding box center [103, 195] width 112 height 16
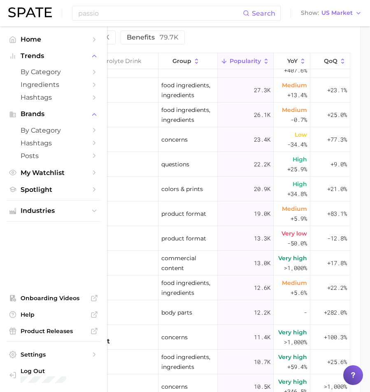
scroll to position [513, 0]
